Goal: Information Seeking & Learning: Check status

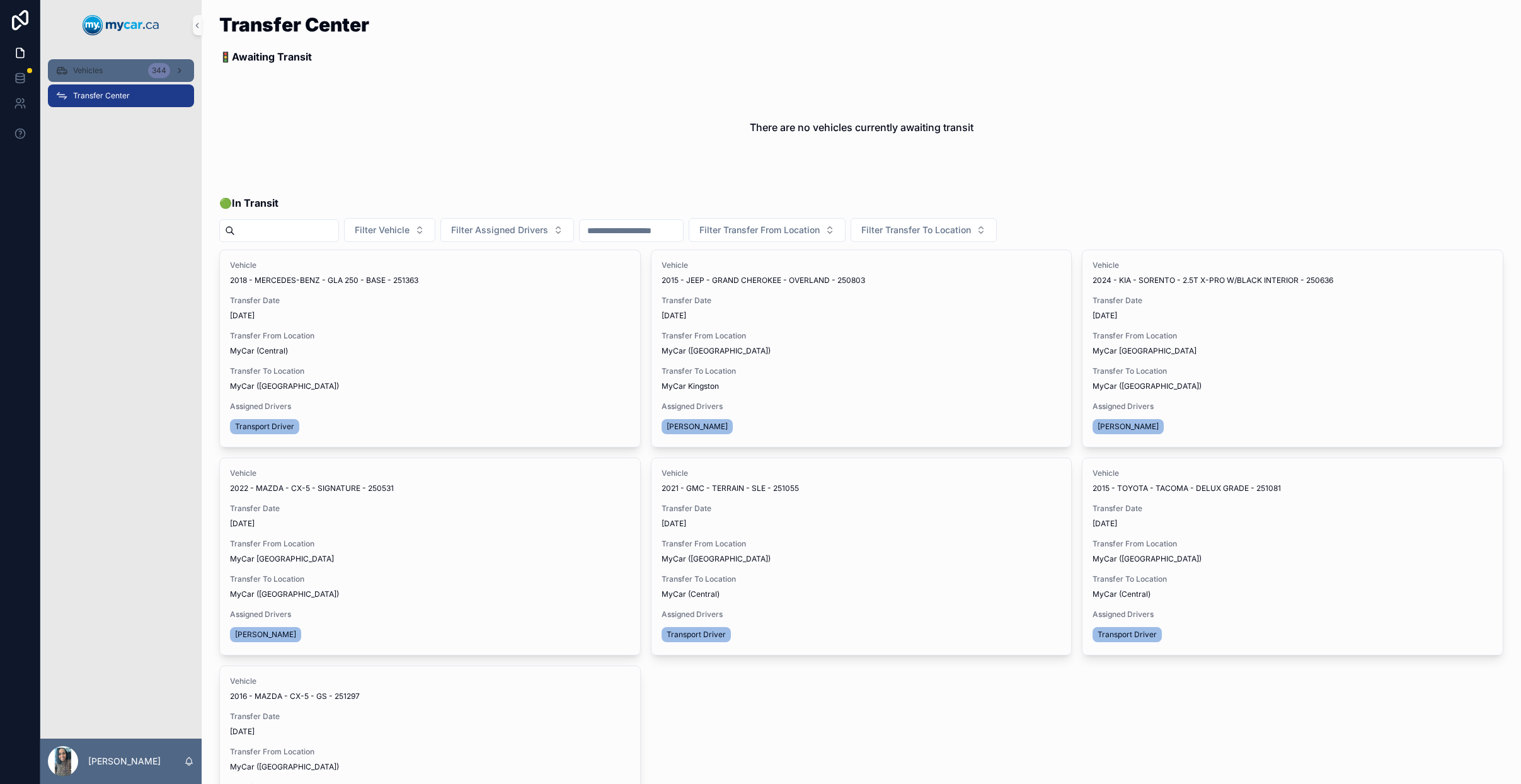
click at [111, 71] on div "Vehicles 344" at bounding box center [121, 70] width 131 height 20
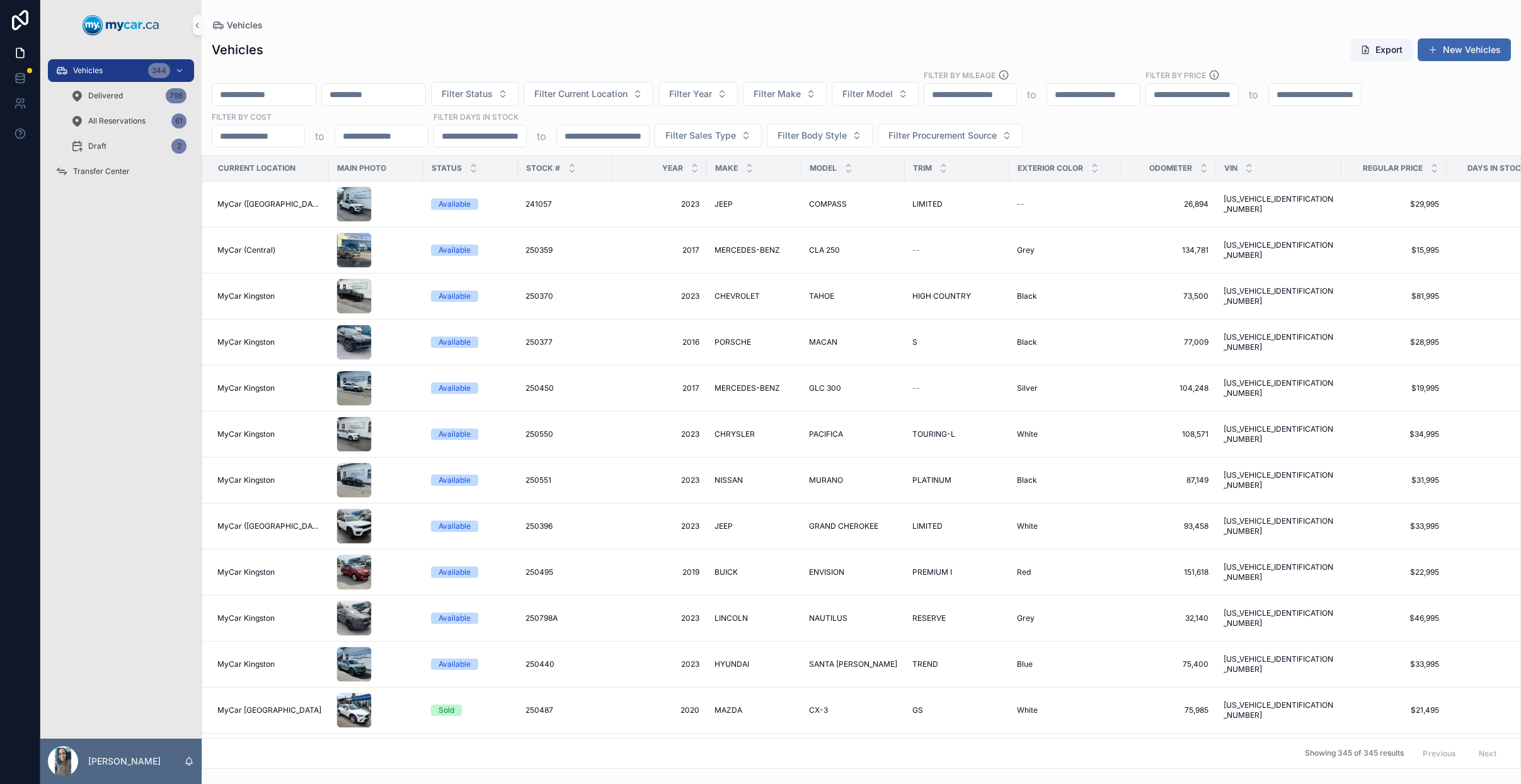
click at [312, 102] on input "scrollable content" at bounding box center [264, 94] width 103 height 18
click at [297, 97] on input "scrollable content" at bounding box center [264, 94] width 103 height 18
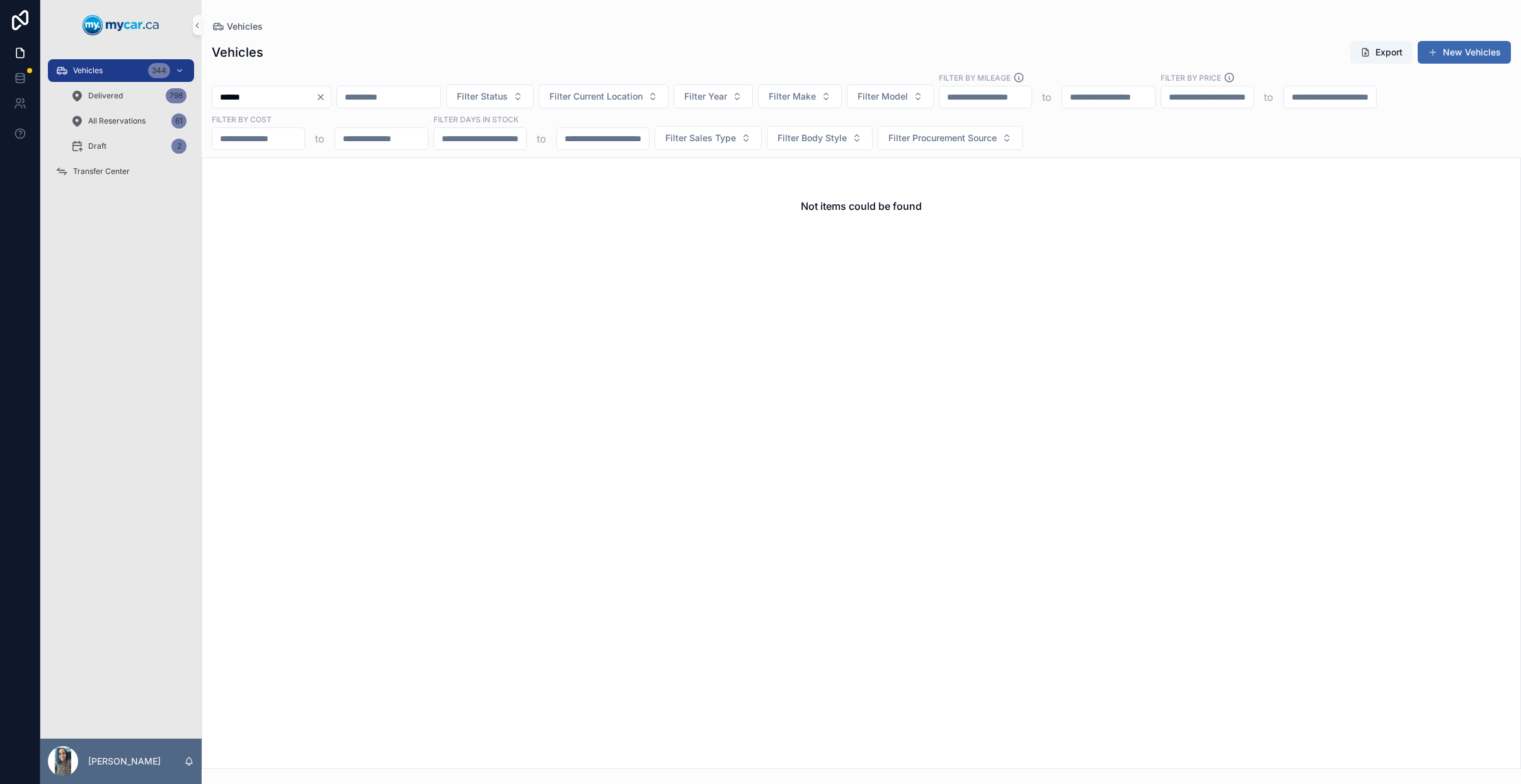
type input "******"
click at [331, 97] on button "Clear" at bounding box center [323, 97] width 15 height 10
click at [293, 97] on input "scrollable content" at bounding box center [264, 97] width 103 height 18
type input "*"
type input "******"
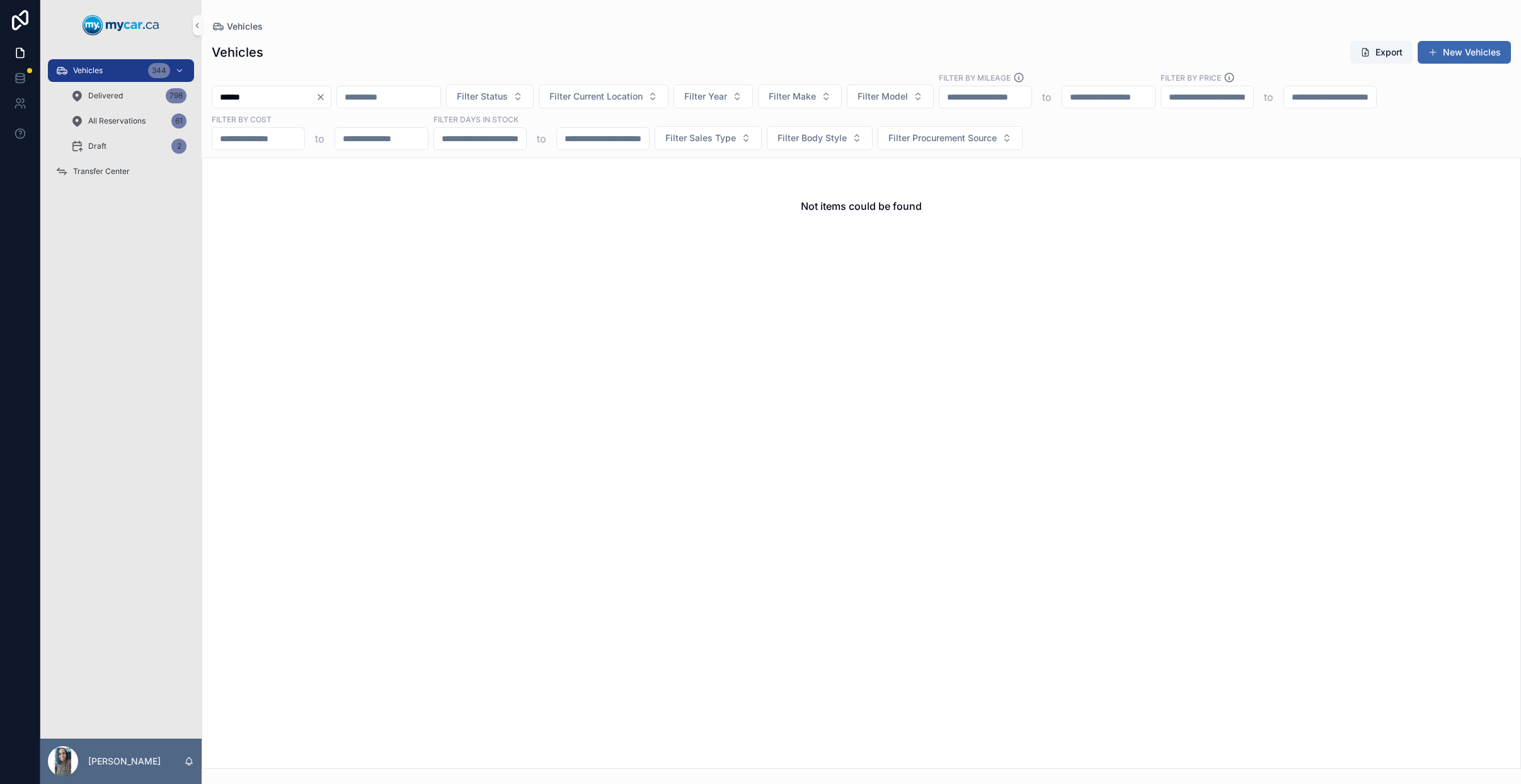
click at [326, 97] on icon "Clear" at bounding box center [321, 97] width 10 height 10
click at [299, 103] on input "scrollable content" at bounding box center [264, 97] width 103 height 18
type input "*"
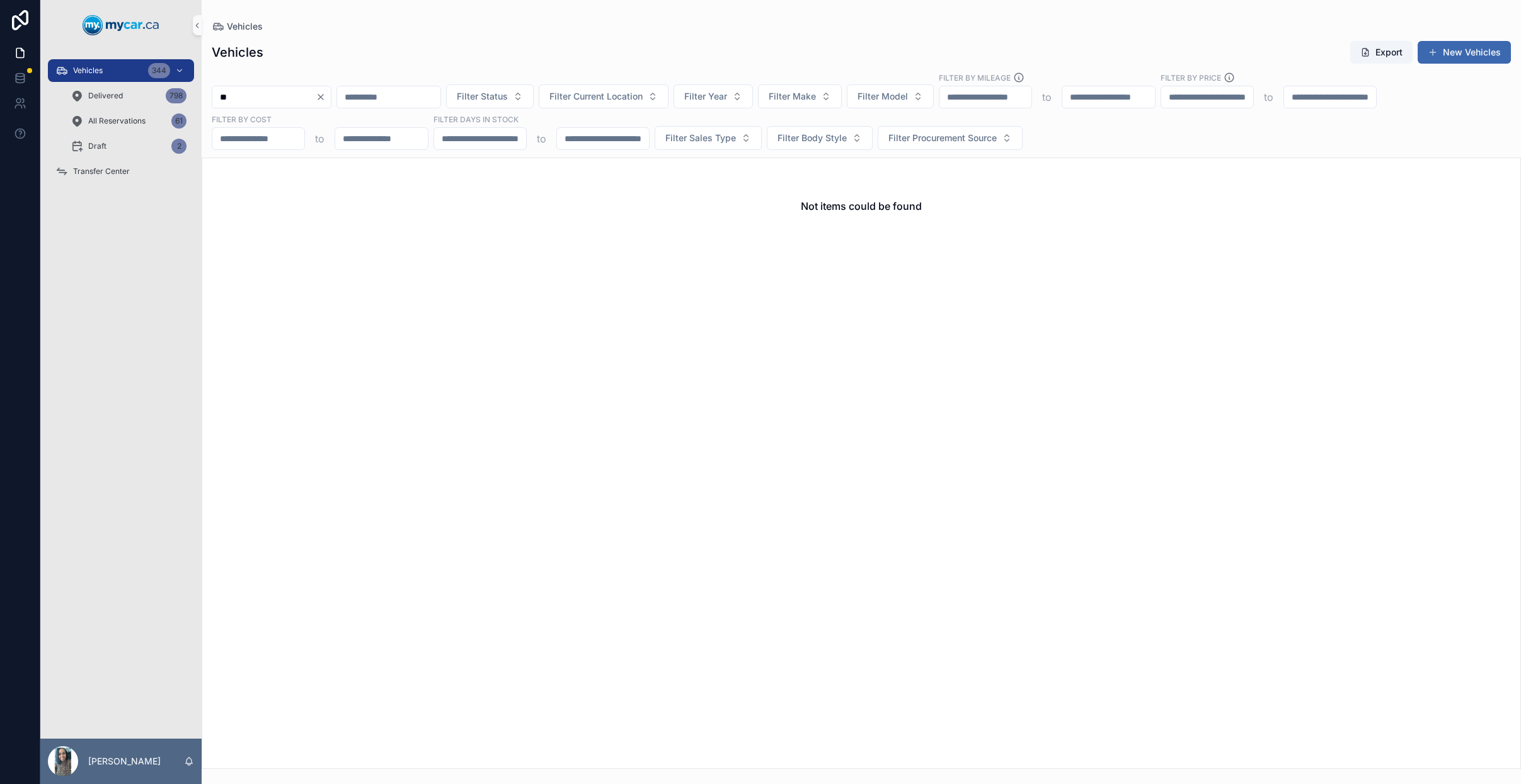
type input "*"
type input "******"
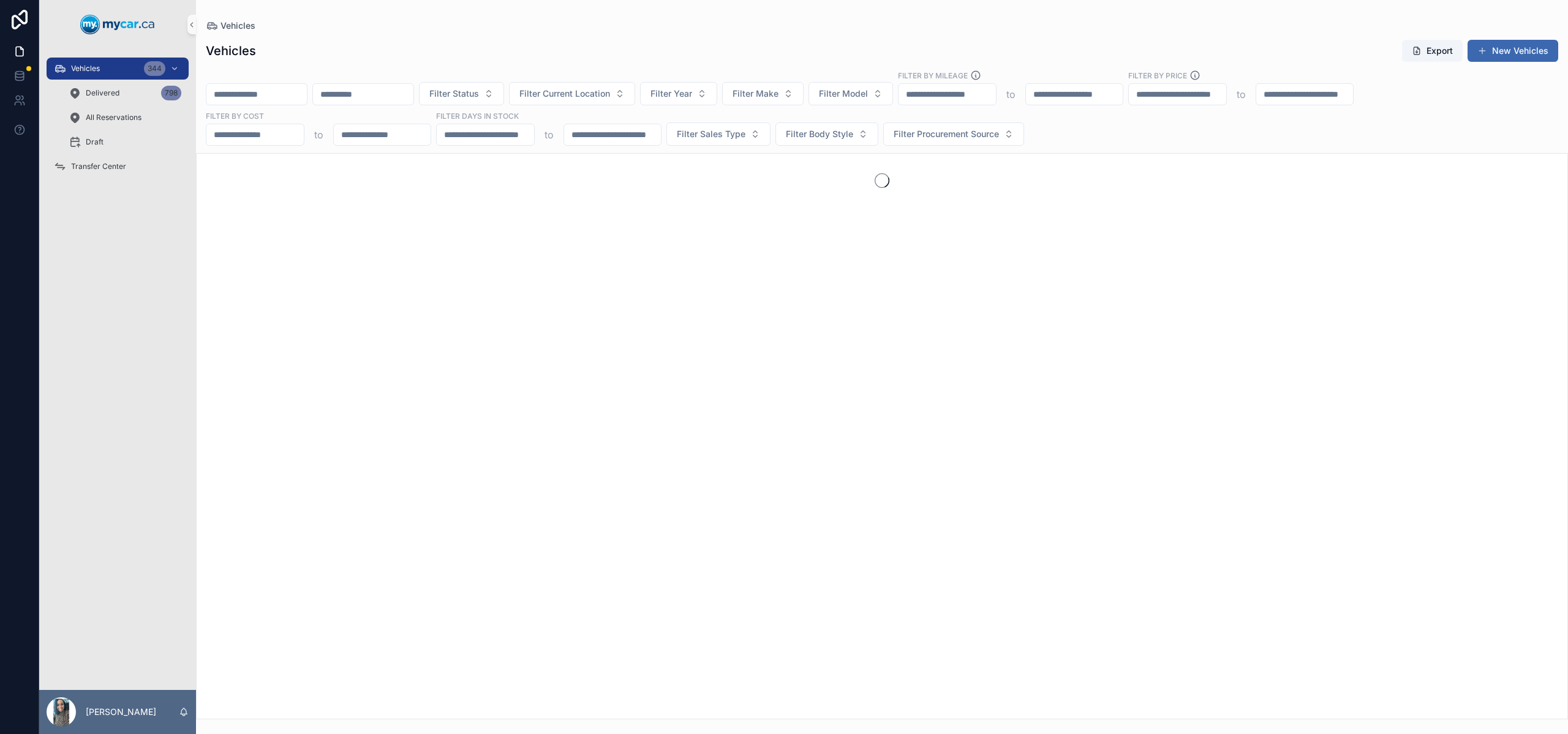
click at [286, 95] on input "scrollable content" at bounding box center [256, 94] width 100 height 17
type input "*"
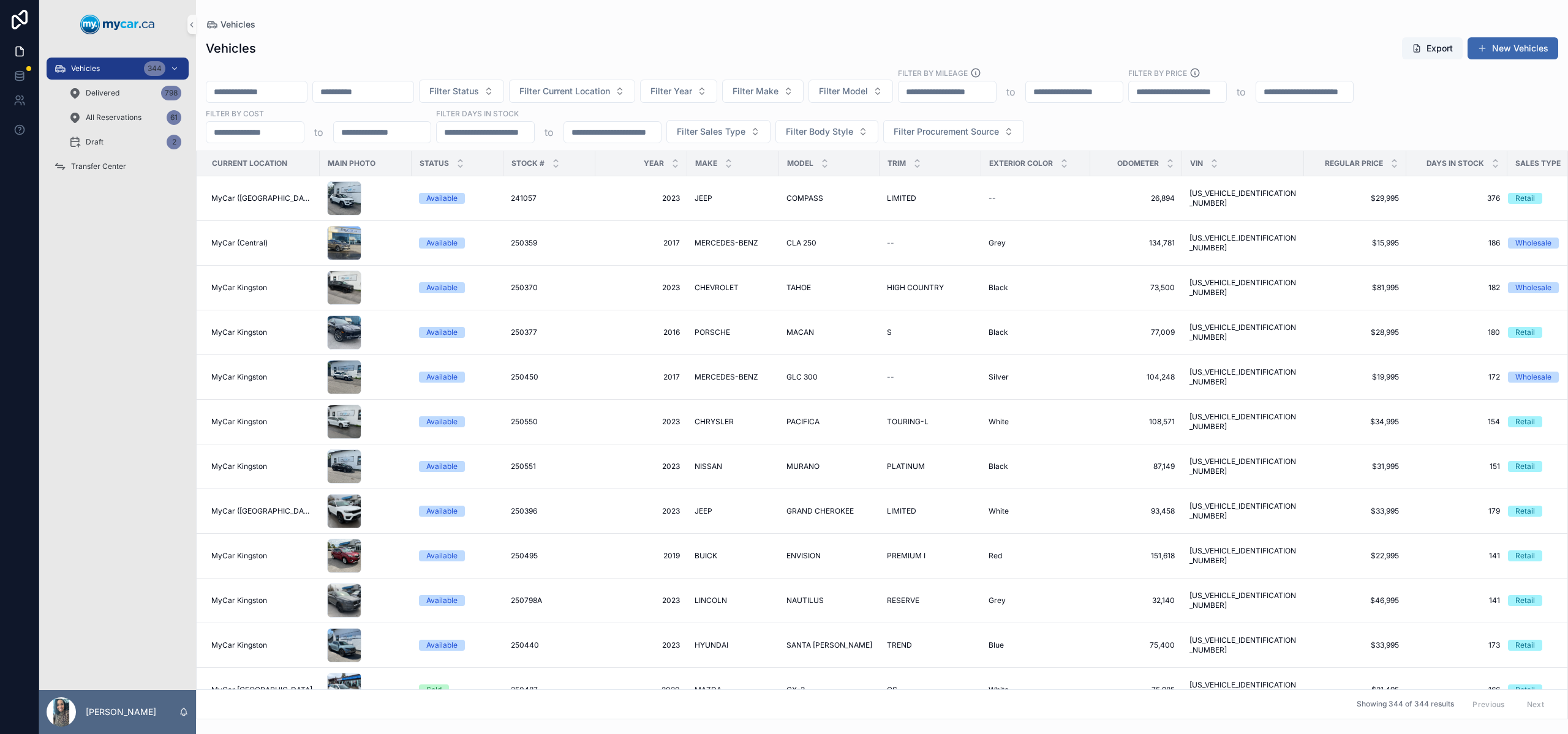
paste input "**********"
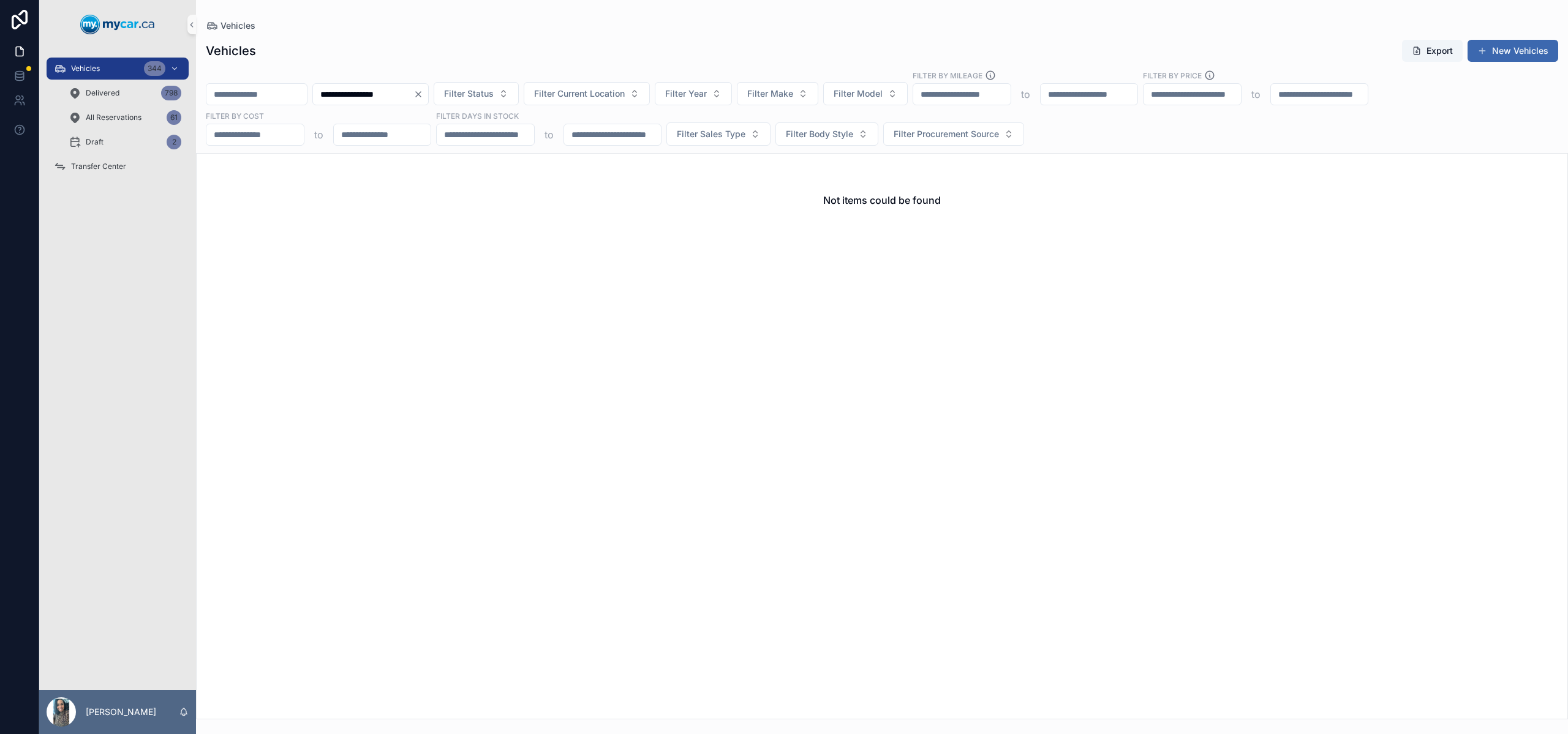
type input "**********"
click at [423, 96] on icon "Clear" at bounding box center [418, 95] width 10 height 10
click at [292, 97] on input "scrollable content" at bounding box center [256, 94] width 100 height 17
type input "*"
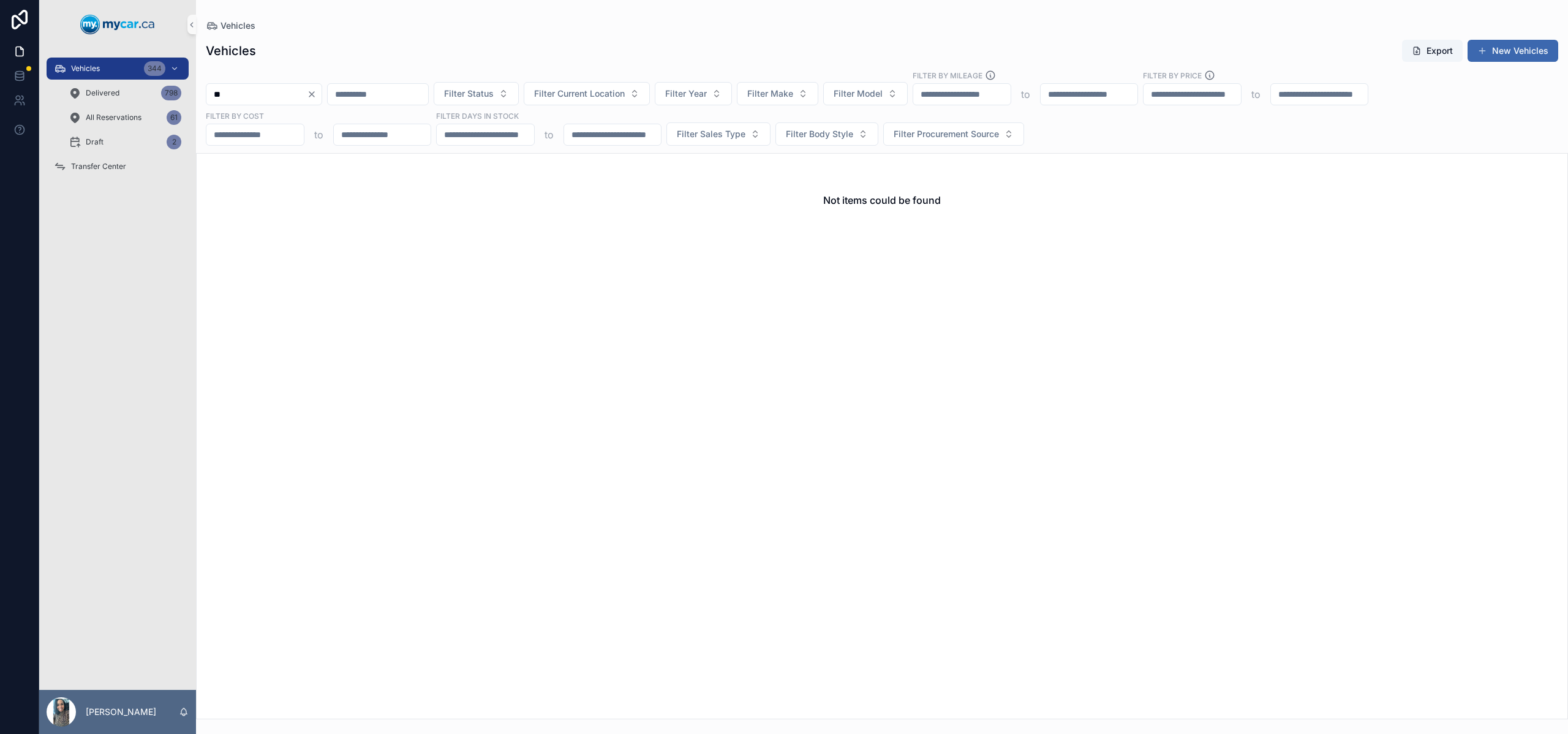
type input "*"
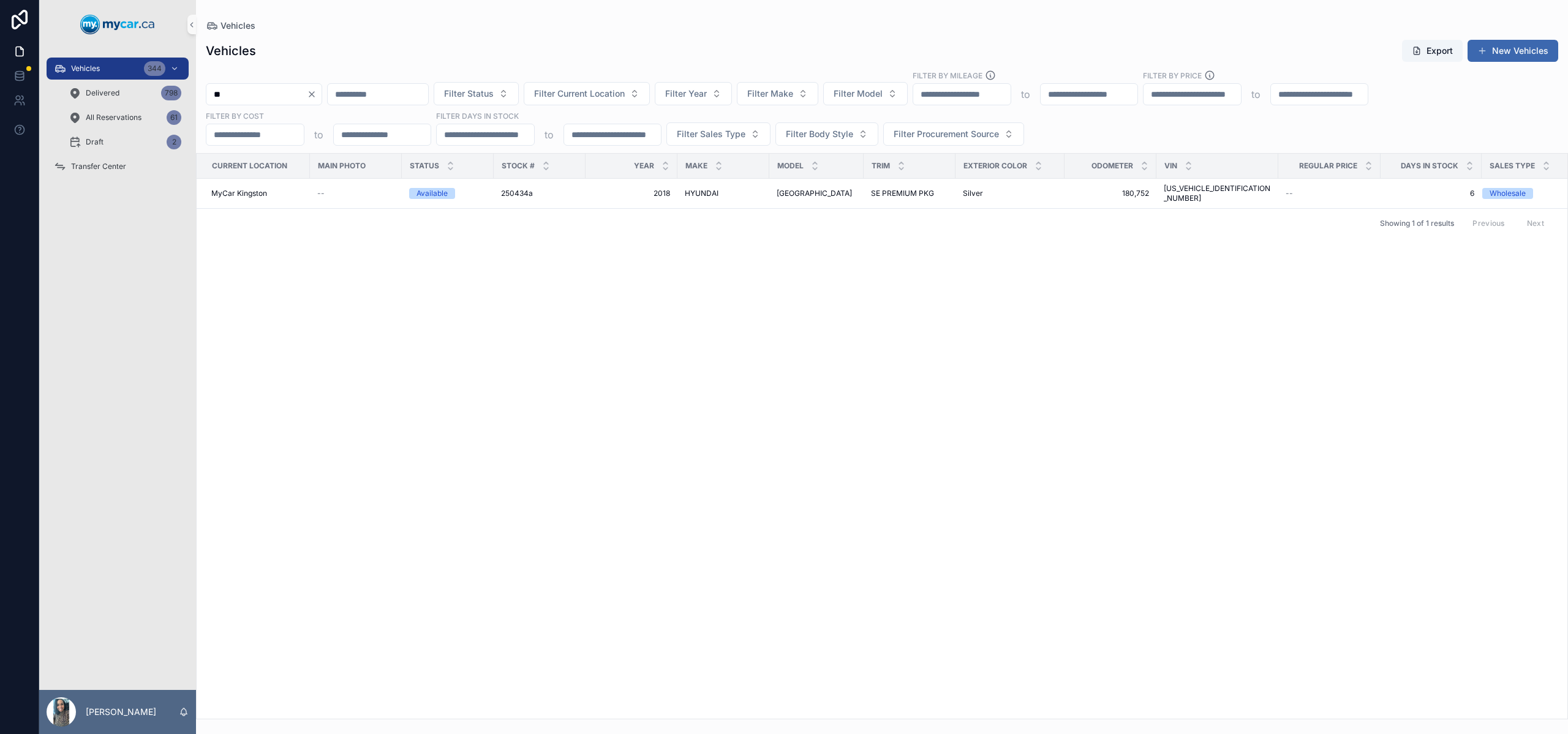
type input "*"
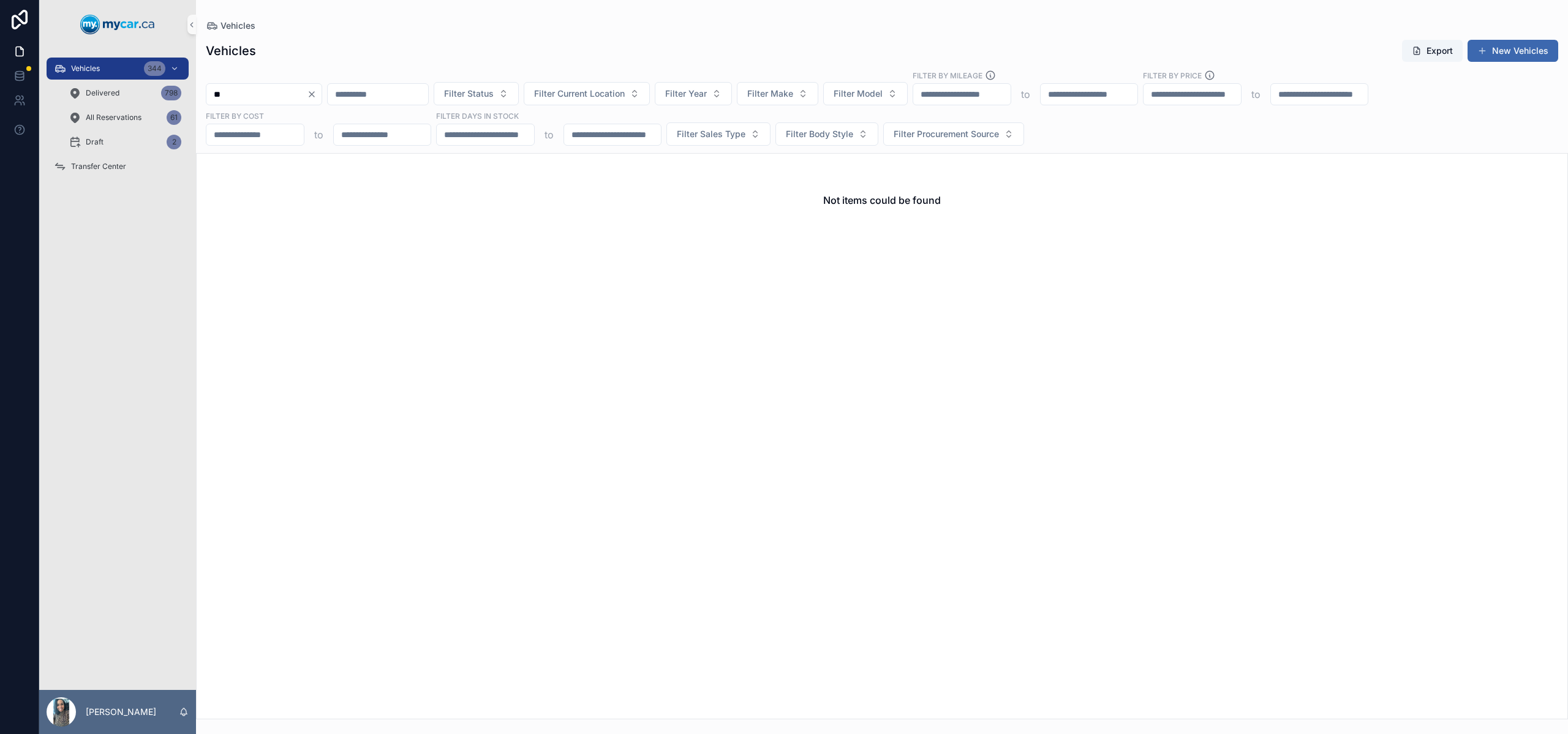
type input "*"
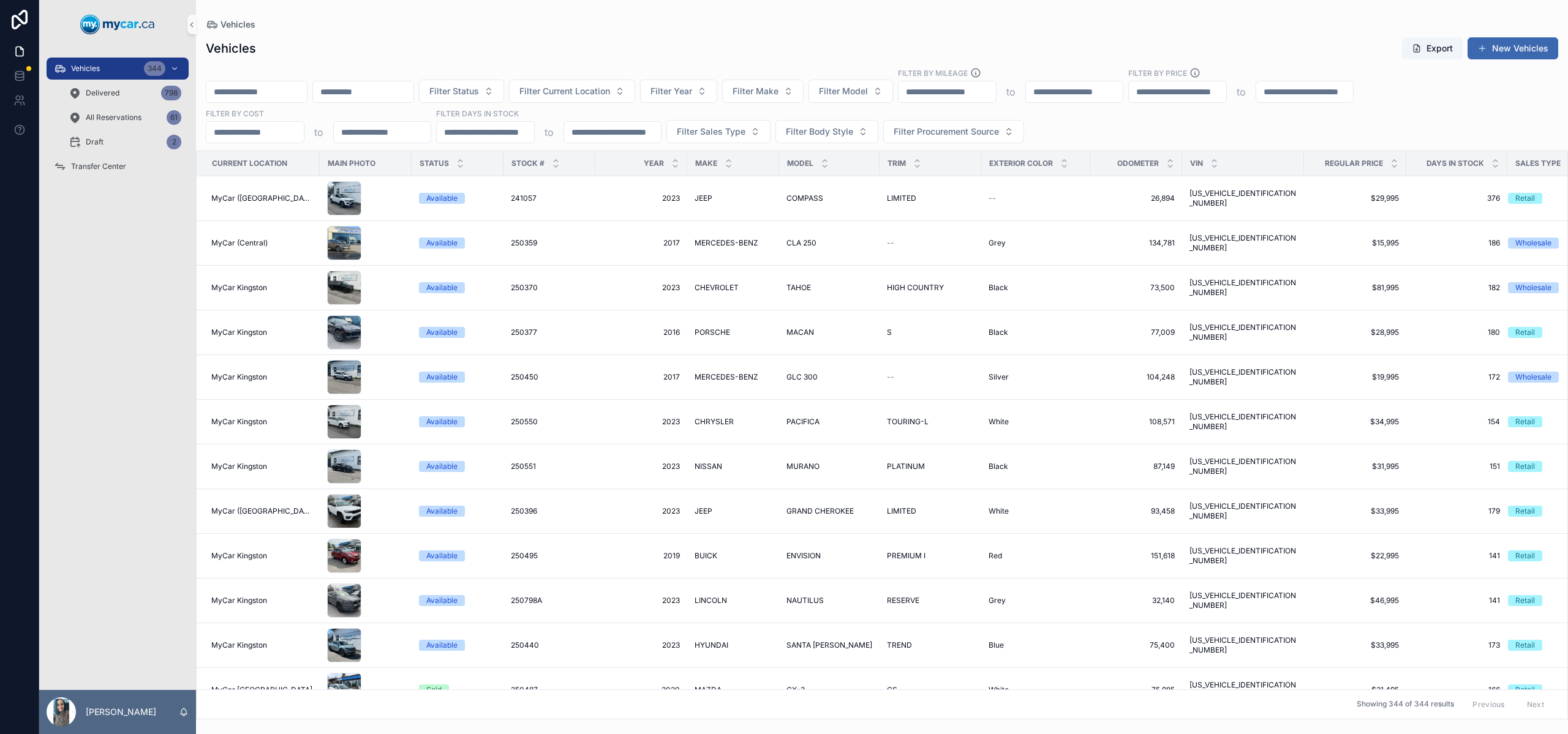
click at [306, 90] on input "scrollable content" at bounding box center [256, 91] width 100 height 17
paste input "*******"
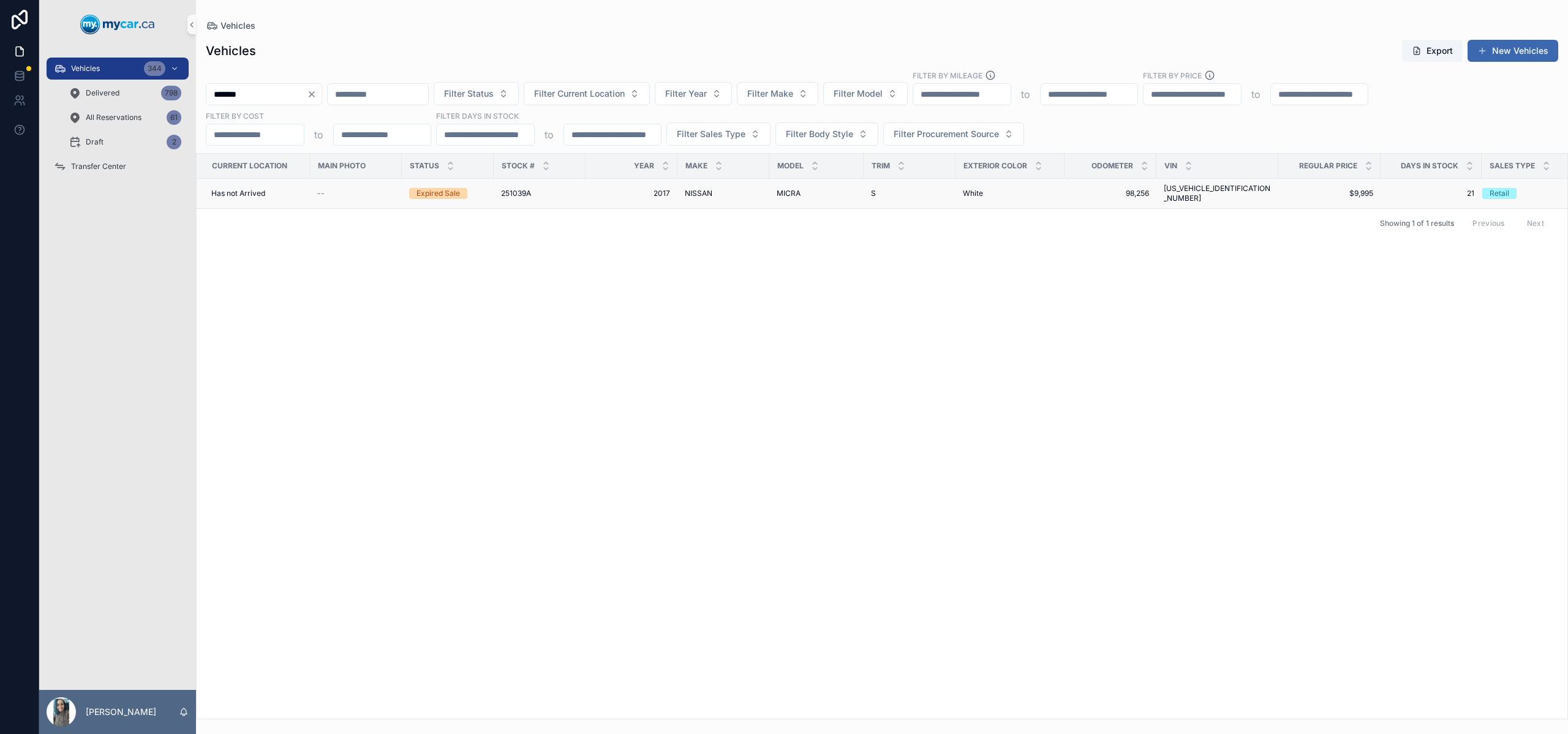
type input "*******"
click at [584, 195] on td "251039A 251039A" at bounding box center [539, 194] width 92 height 30
click at [603, 189] on span "2017" at bounding box center [632, 194] width 77 height 10
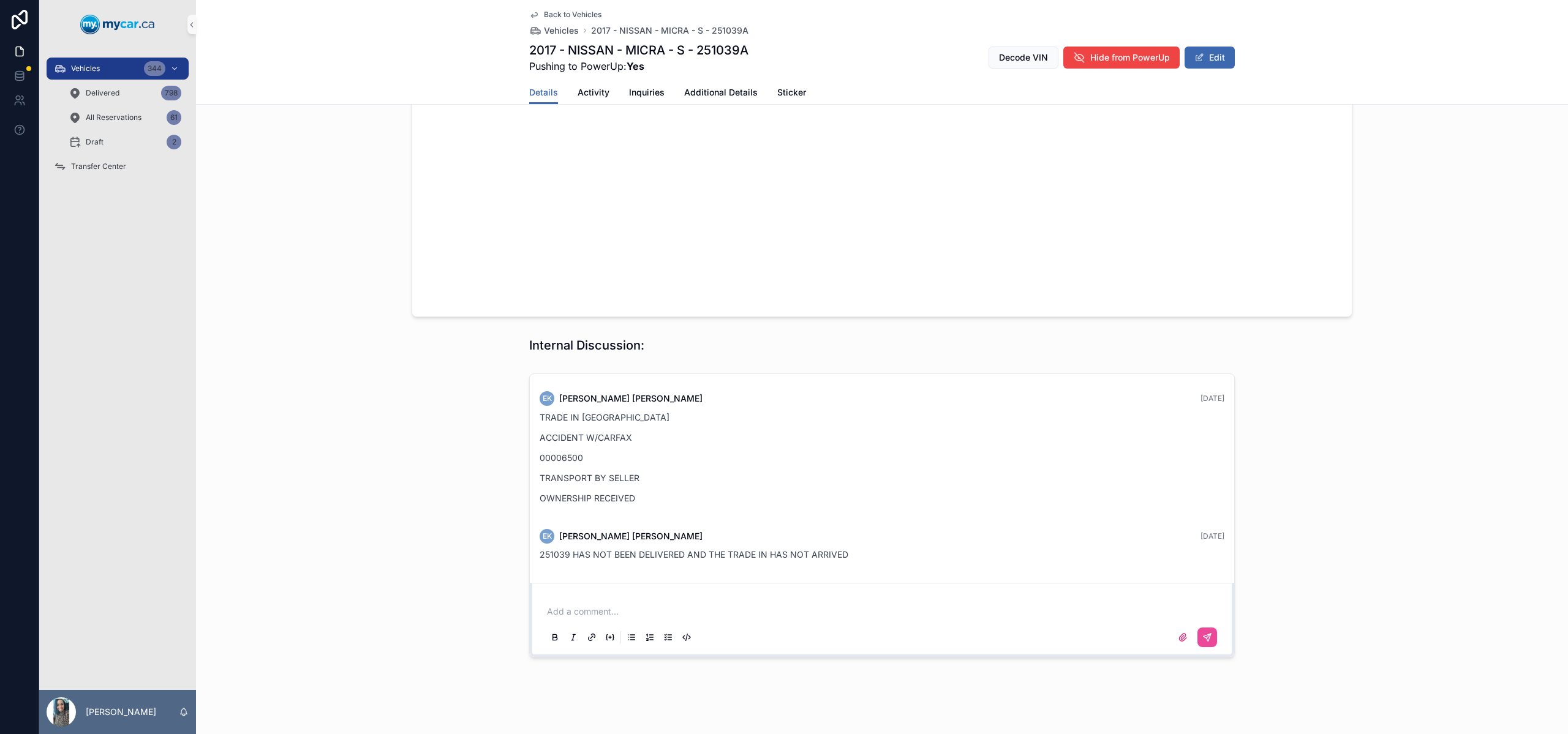
scroll to position [1338, 0]
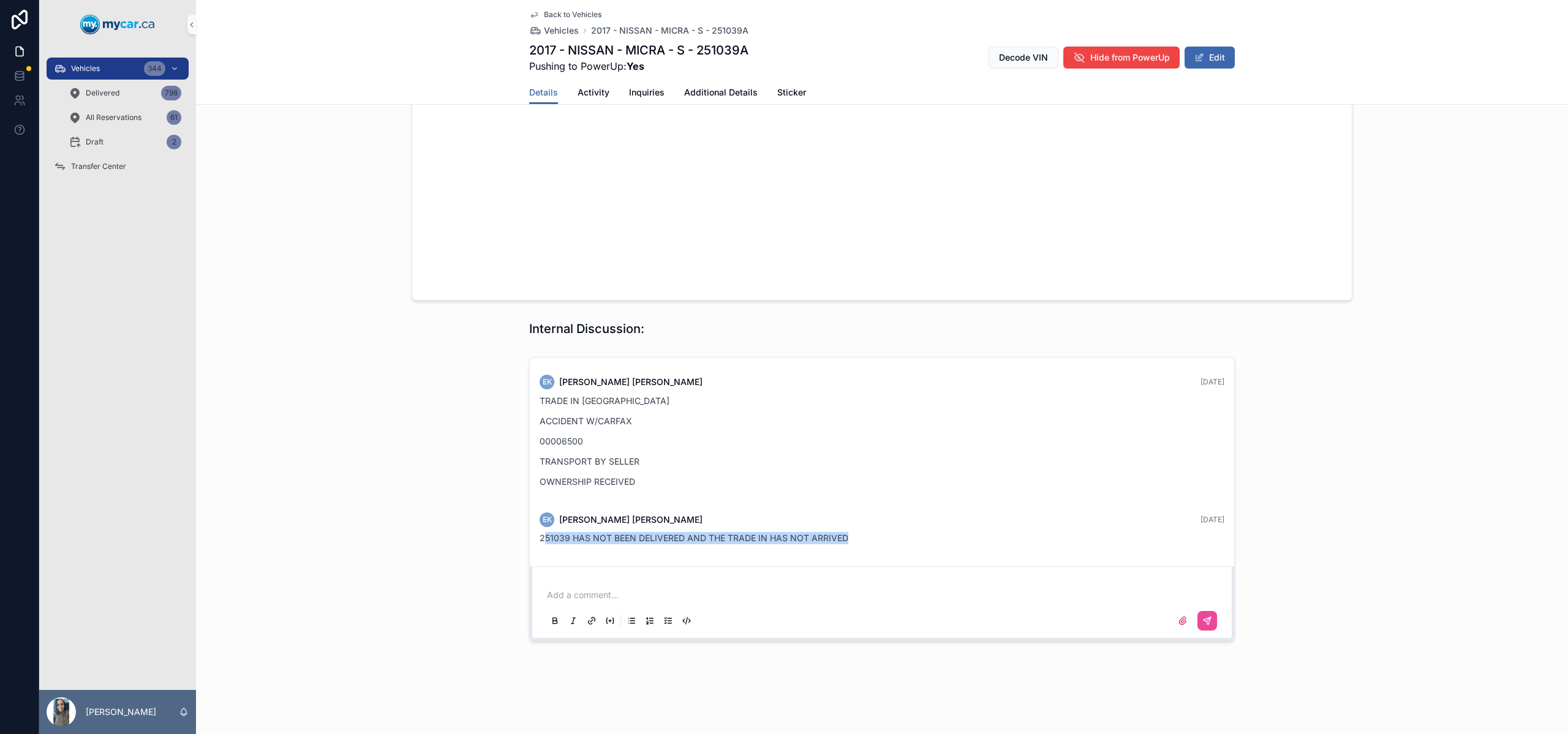
drag, startPoint x: 541, startPoint y: 540, endPoint x: 899, endPoint y: 549, distance: 358.1
click at [899, 549] on div "EK Erin Kohlsmith 6 days ago 251039 HAS NOT BEEN DELIVERED AND THE TRADE IN HAS…" at bounding box center [882, 528] width 700 height 47
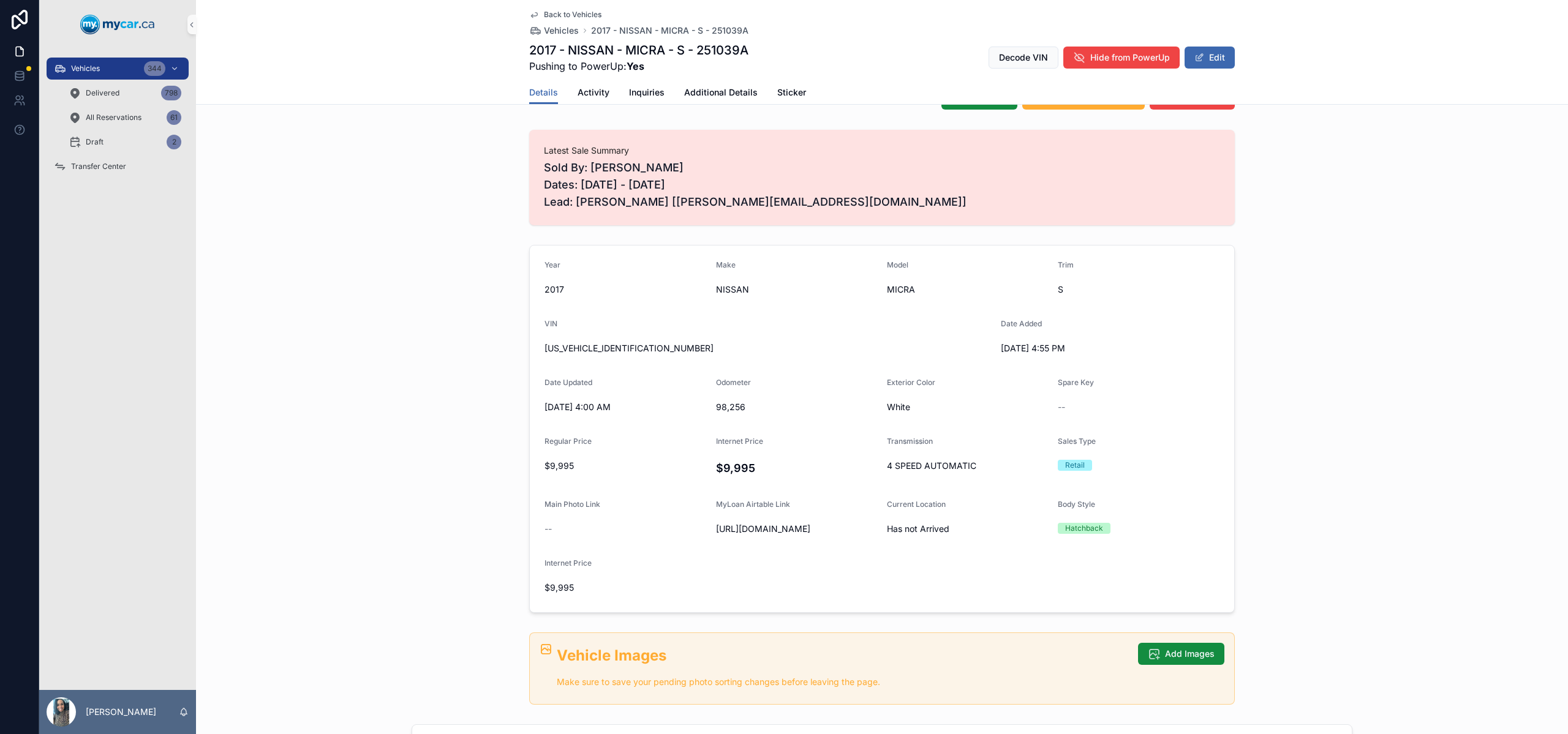
scroll to position [85, 0]
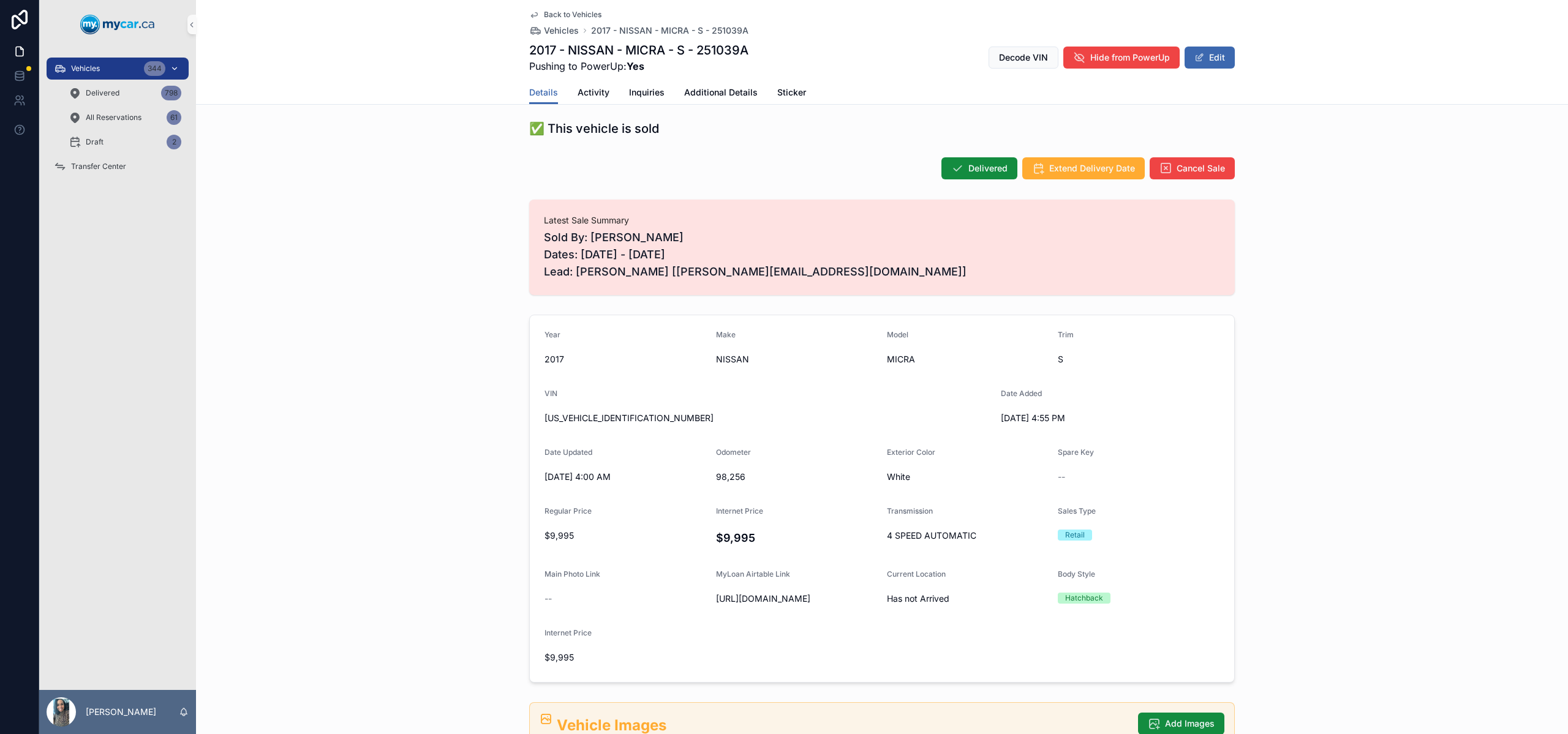
click at [112, 75] on div "Vehicles 344" at bounding box center [117, 68] width 127 height 20
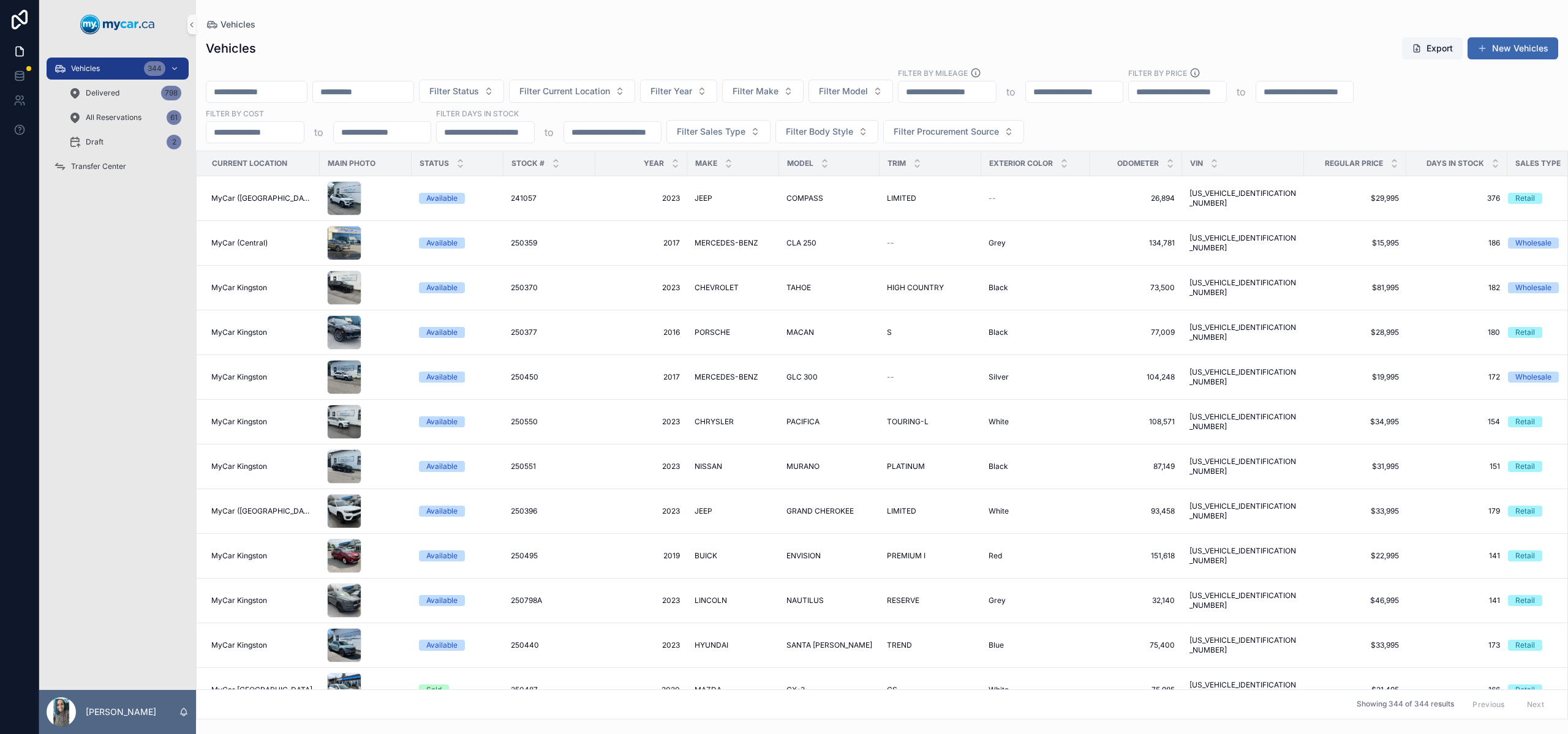
click at [267, 91] on input "scrollable content" at bounding box center [256, 91] width 100 height 17
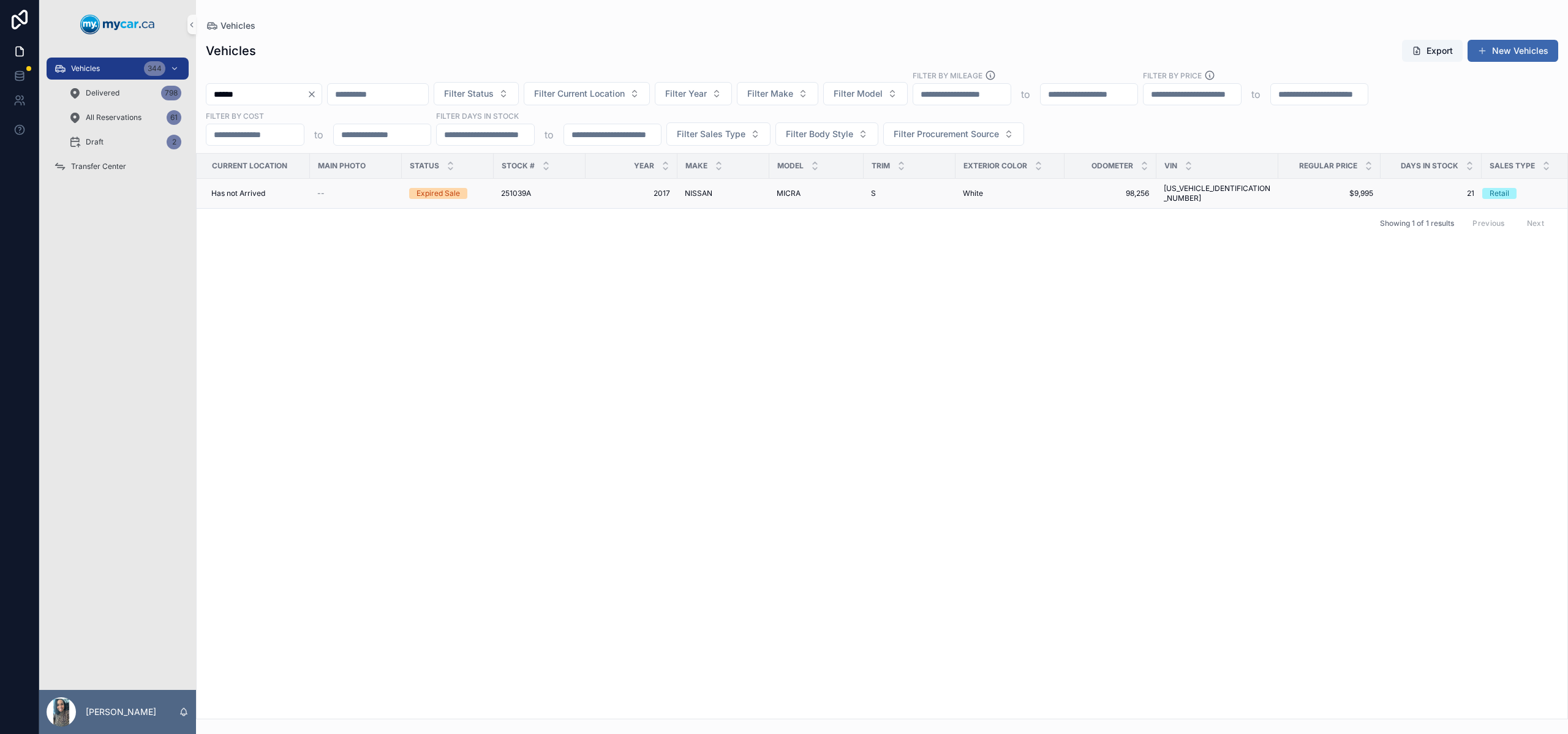
type input "******"
click at [808, 194] on div "MICRA MICRA" at bounding box center [816, 194] width 80 height 10
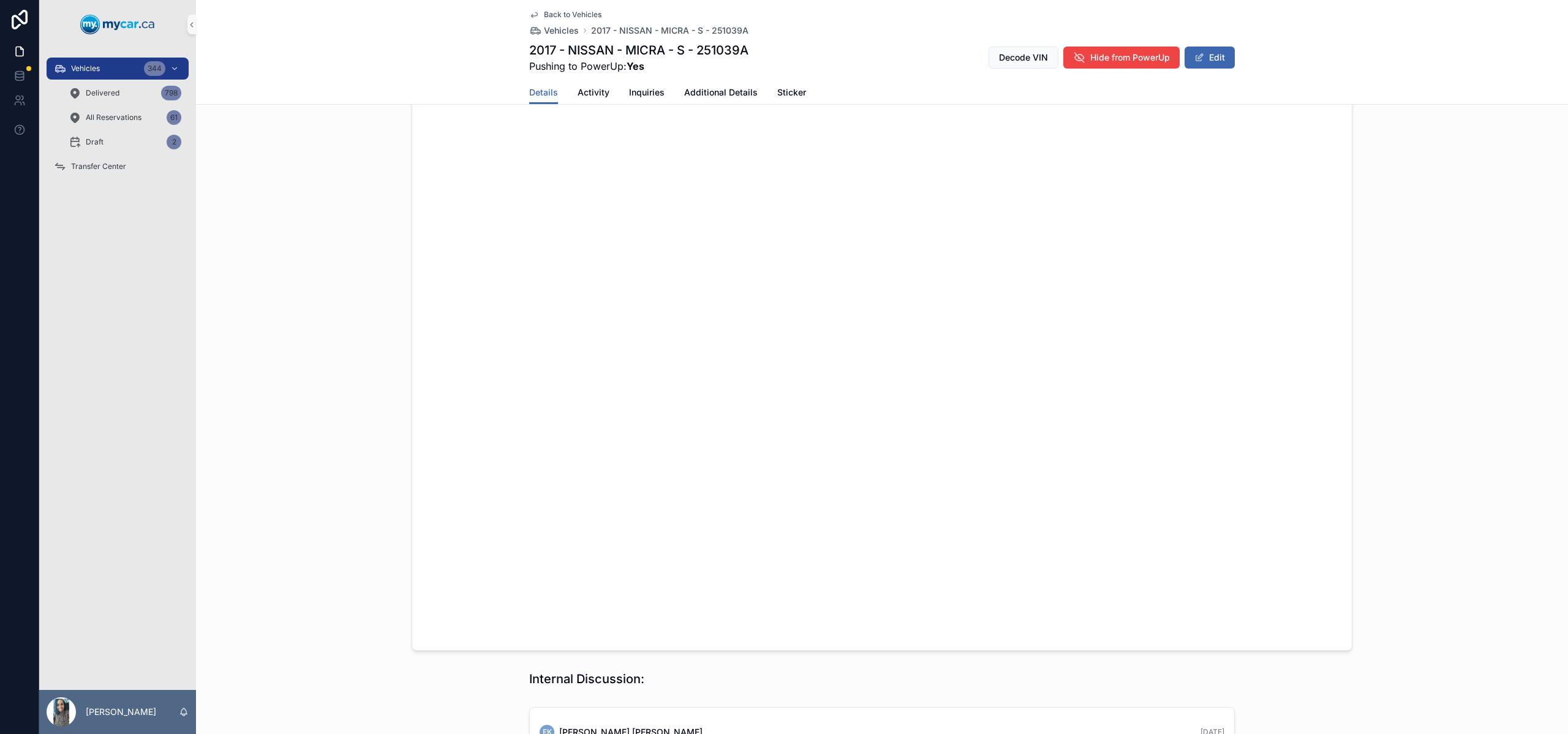
scroll to position [1338, 0]
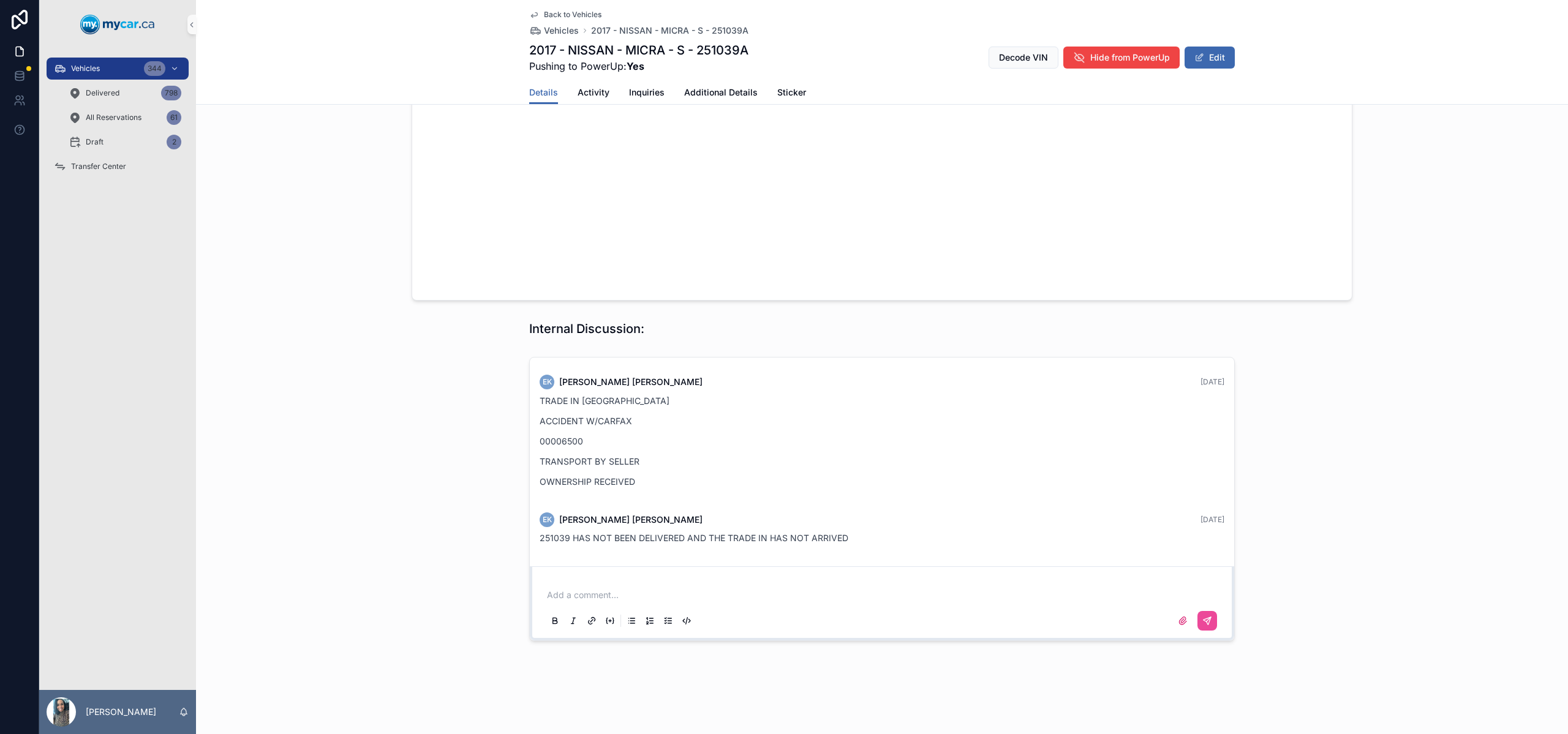
click at [553, 537] on span "251039 HAS NOT BEEN DELIVERED AND THE TRADE IN HAS NOT ARRIVED" at bounding box center [693, 538] width 309 height 11
copy span "251039"
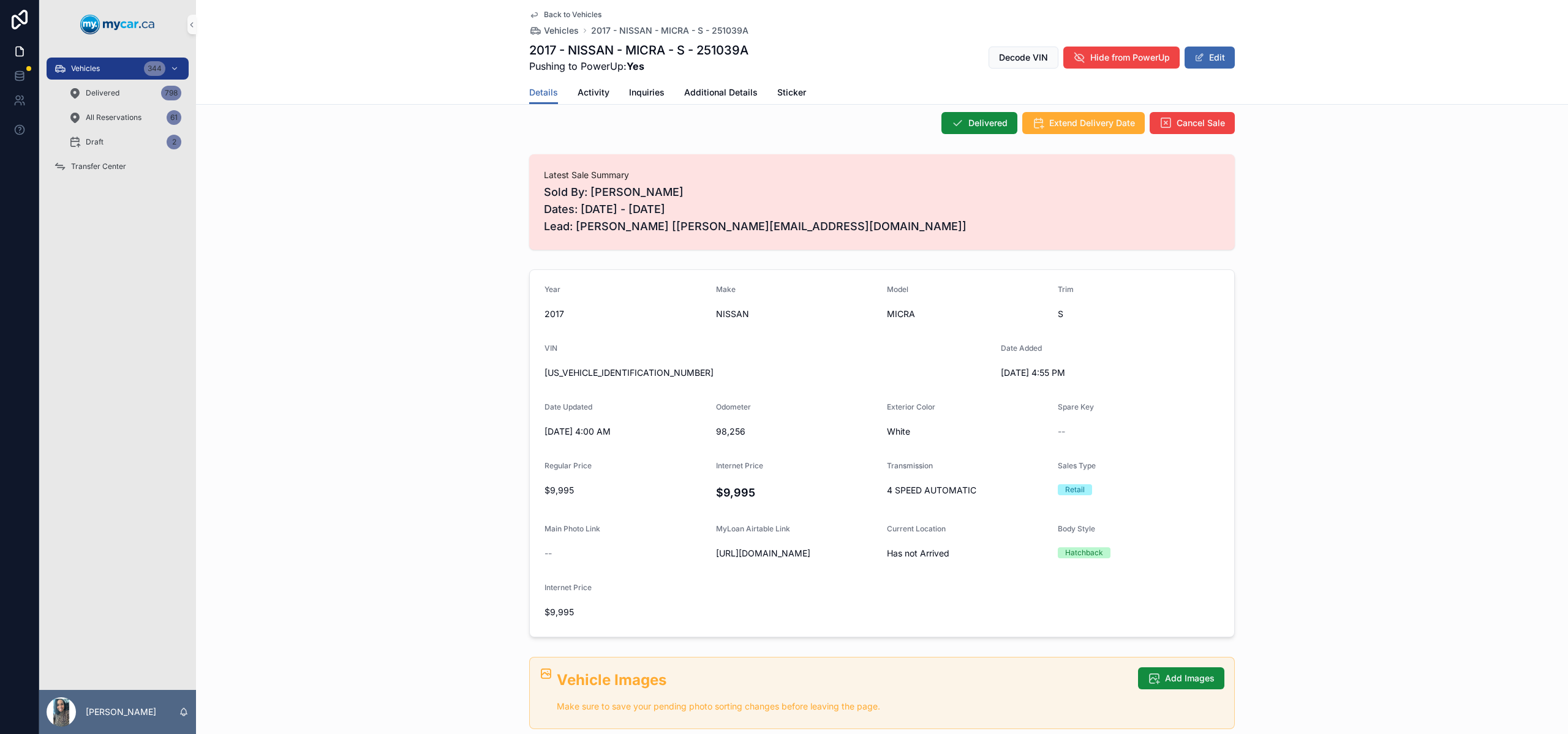
scroll to position [0, 0]
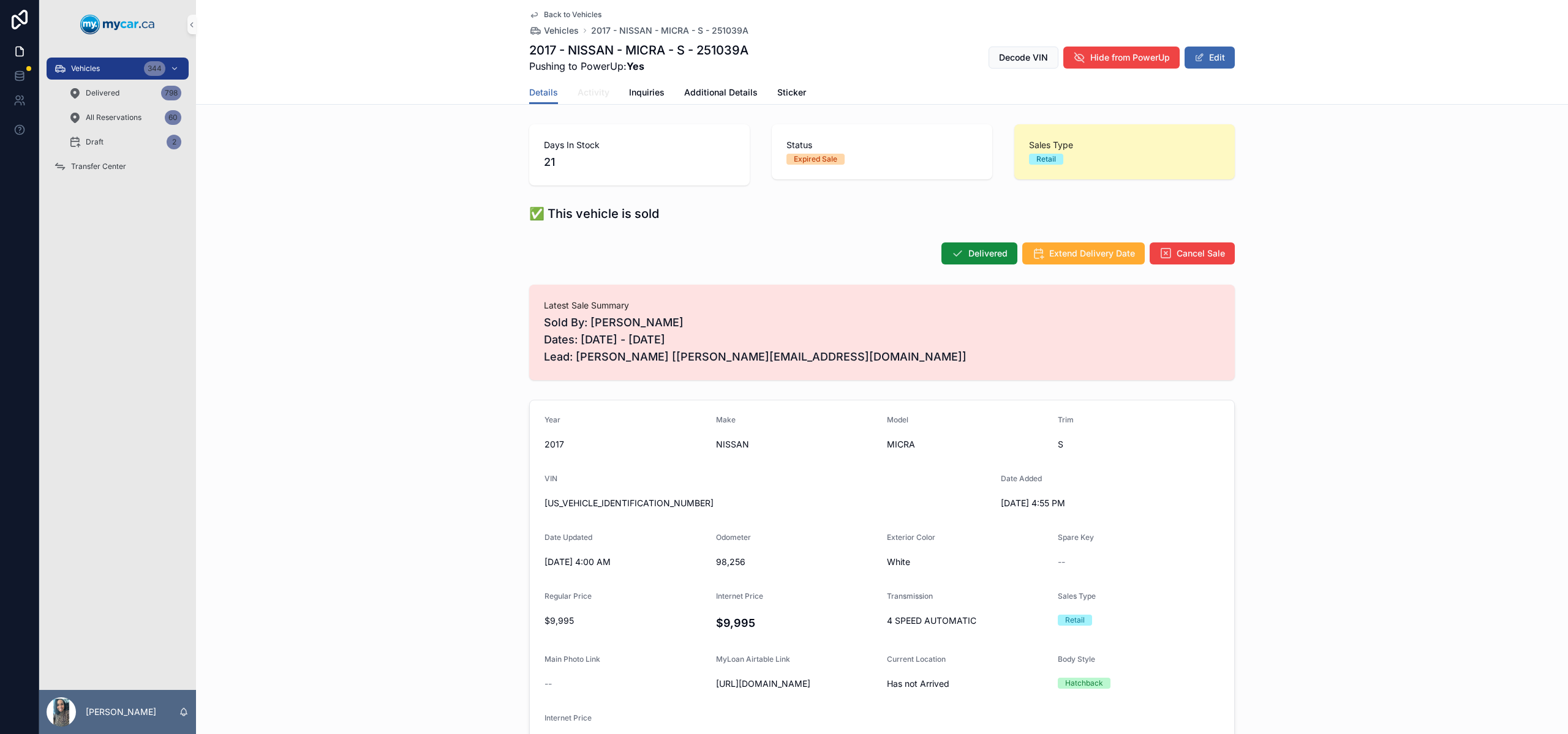
click at [580, 90] on span "Activity" at bounding box center [593, 92] width 32 height 12
